Goal: Information Seeking & Learning: Check status

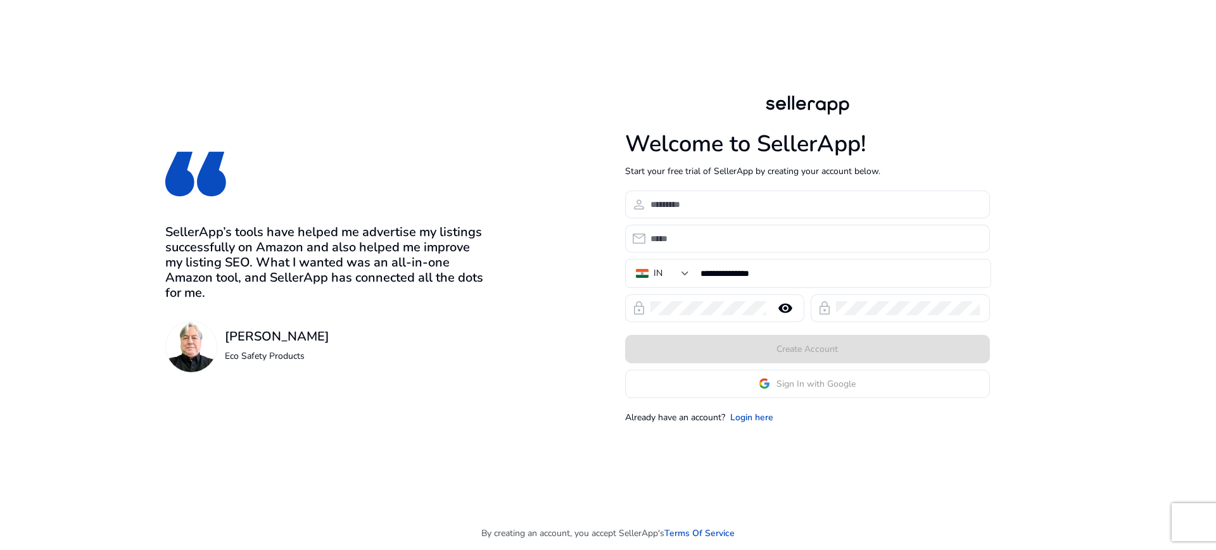
click at [710, 384] on app-google-signin "Sign In with Google" at bounding box center [807, 384] width 365 height 28
click at [821, 389] on span "Sign In with Google" at bounding box center [815, 383] width 79 height 13
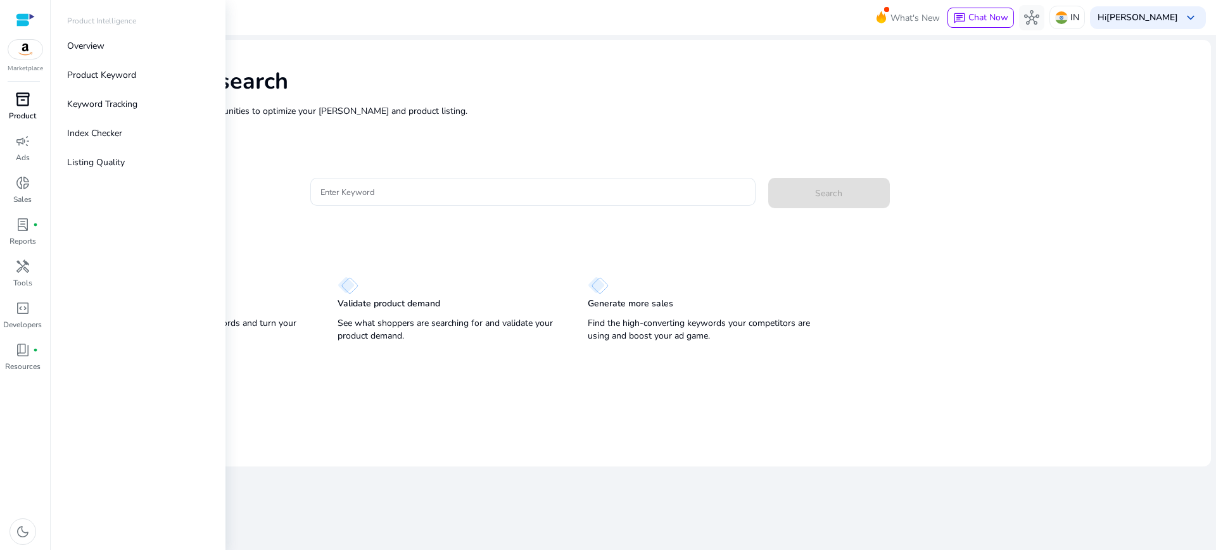
click at [14, 100] on div "inventory_2" at bounding box center [22, 99] width 35 height 20
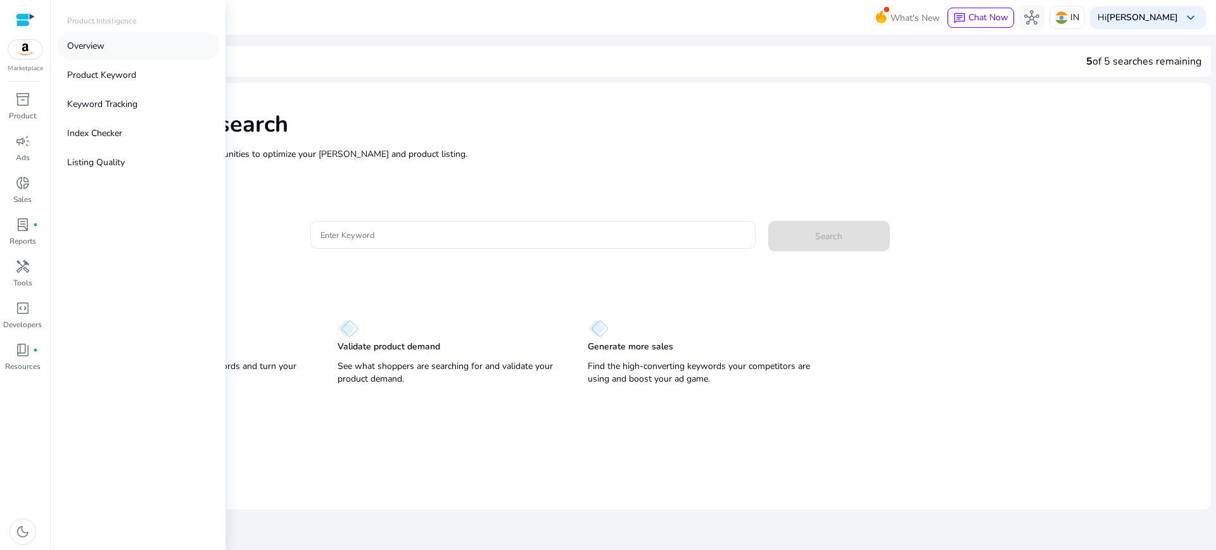
click at [108, 42] on link "Overview" at bounding box center [138, 46] width 162 height 28
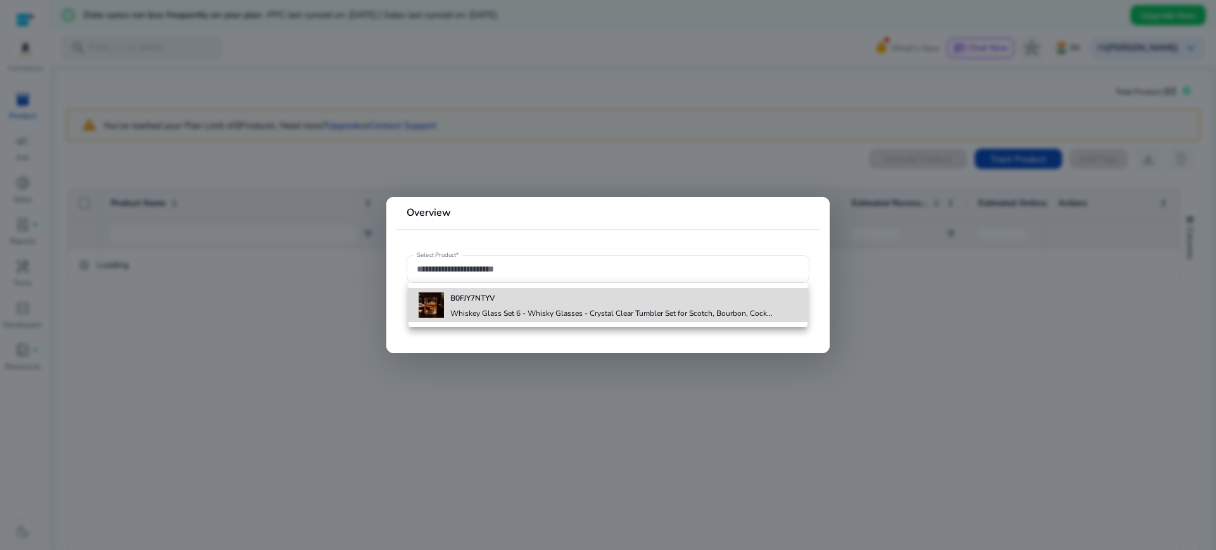
click at [448, 307] on div "B0FJY7NTYV Whiskey Glass Set 6 - Whisky Glasses - Crystal Clear Tumbler Set for…" at bounding box center [595, 305] width 354 height 34
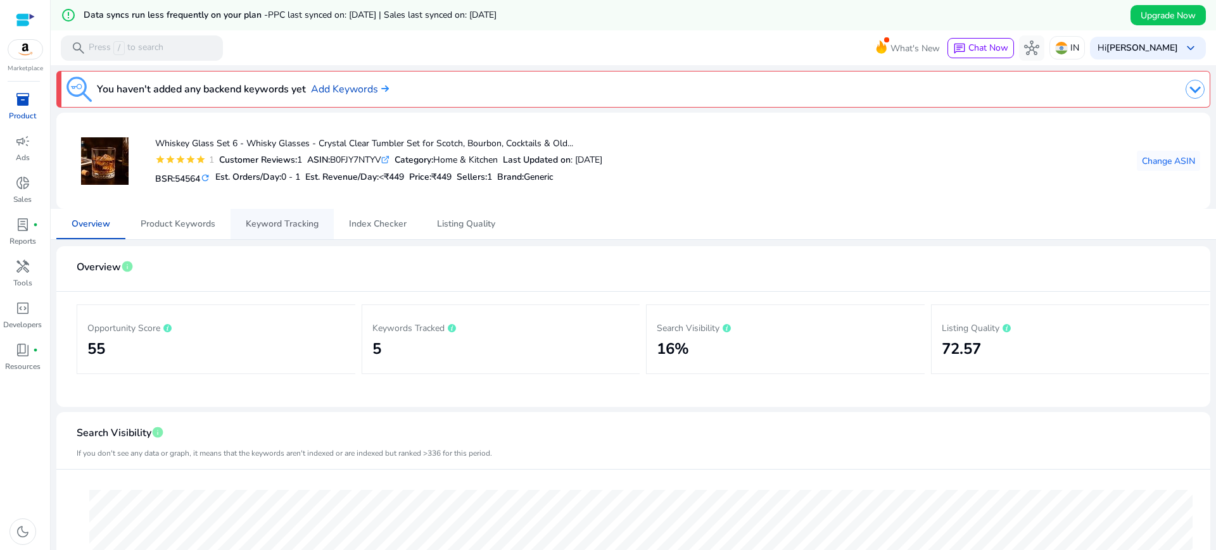
click at [286, 229] on span "Keyword Tracking" at bounding box center [282, 224] width 73 height 9
